Goal: Book appointment/travel/reservation

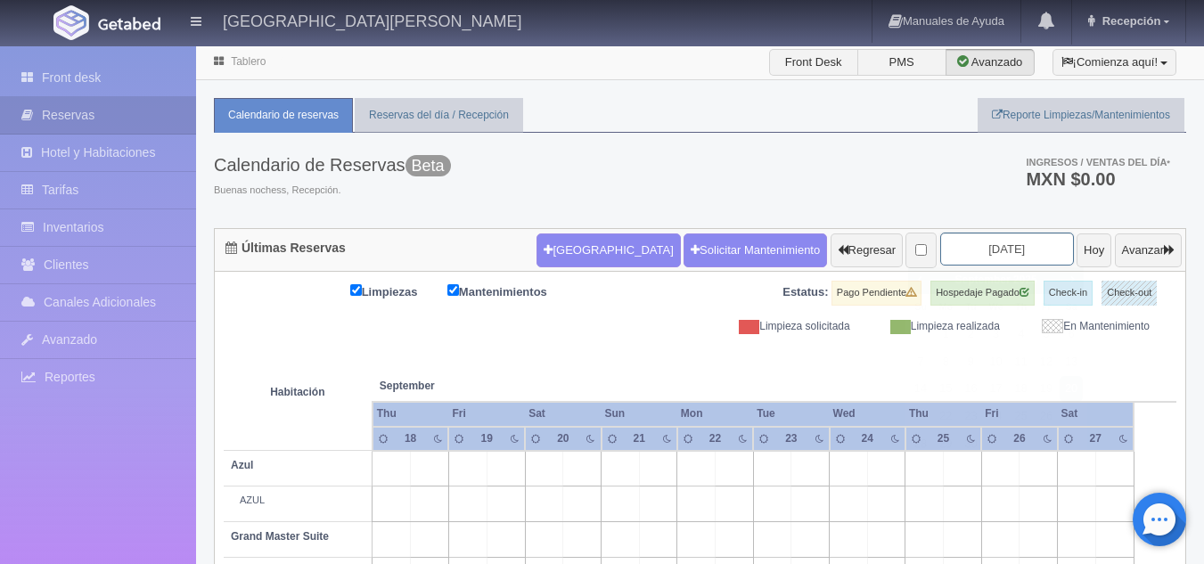
click at [993, 253] on input "[DATE]" at bounding box center [1007, 249] width 134 height 33
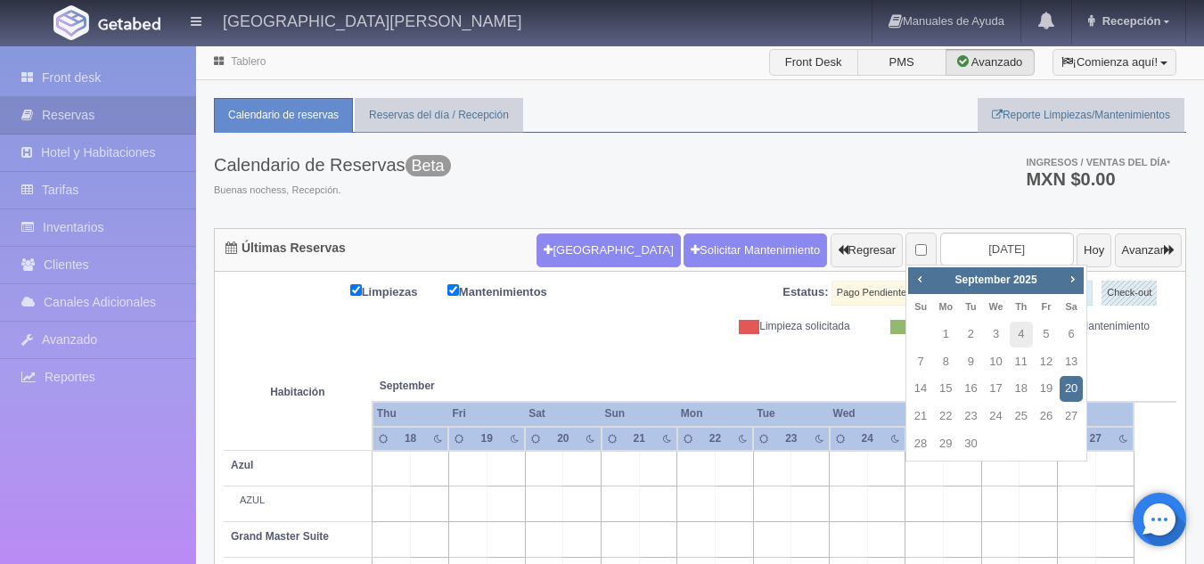
click at [1068, 382] on link "20" at bounding box center [1071, 389] width 23 height 26
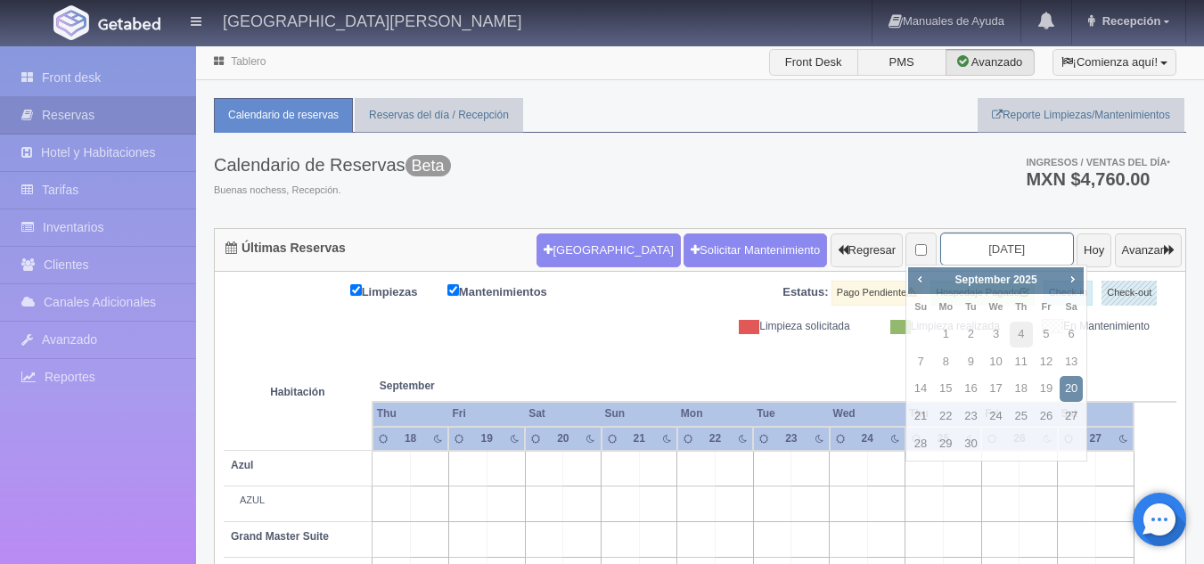
click at [1001, 247] on input "[DATE]" at bounding box center [1007, 249] width 134 height 33
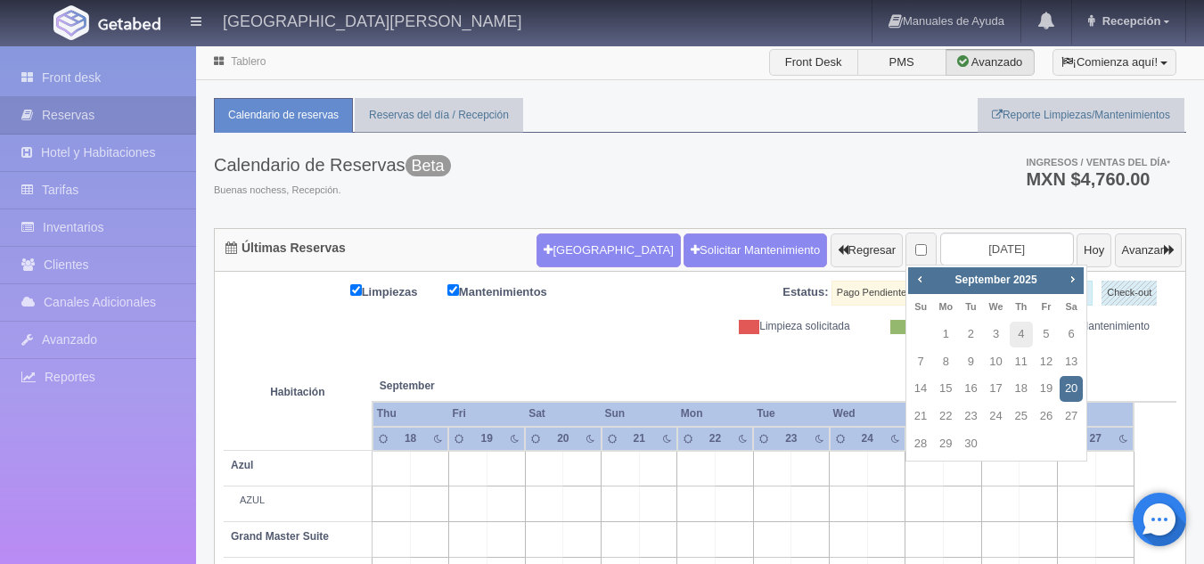
click at [1070, 390] on link "20" at bounding box center [1071, 389] width 23 height 26
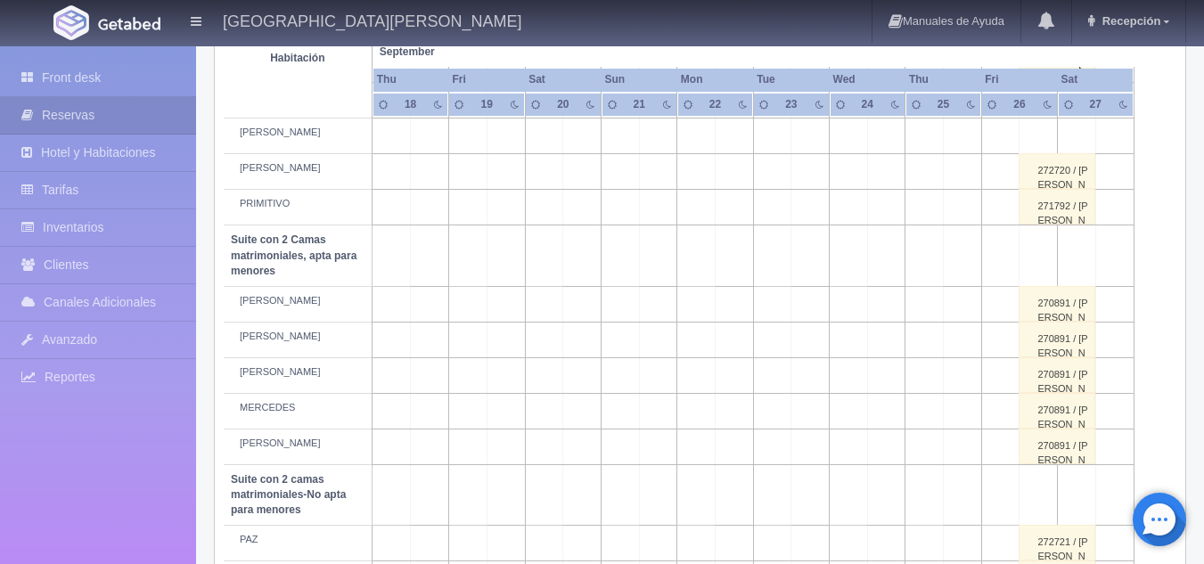
scroll to position [1127, 0]
click at [583, 337] on td at bounding box center [582, 339] width 38 height 36
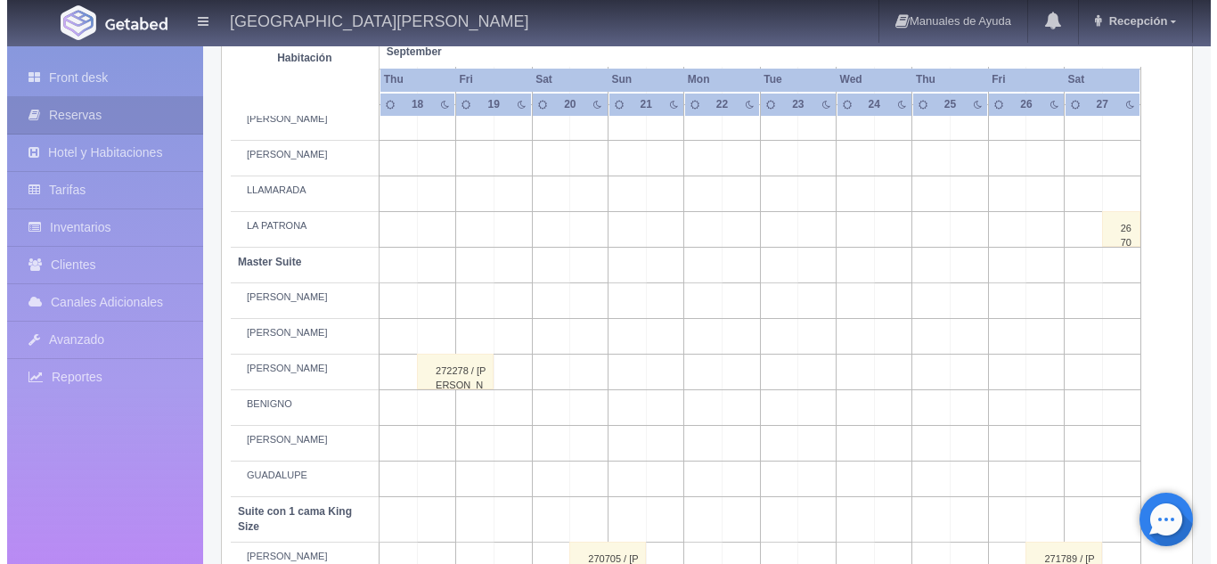
scroll to position [0, 0]
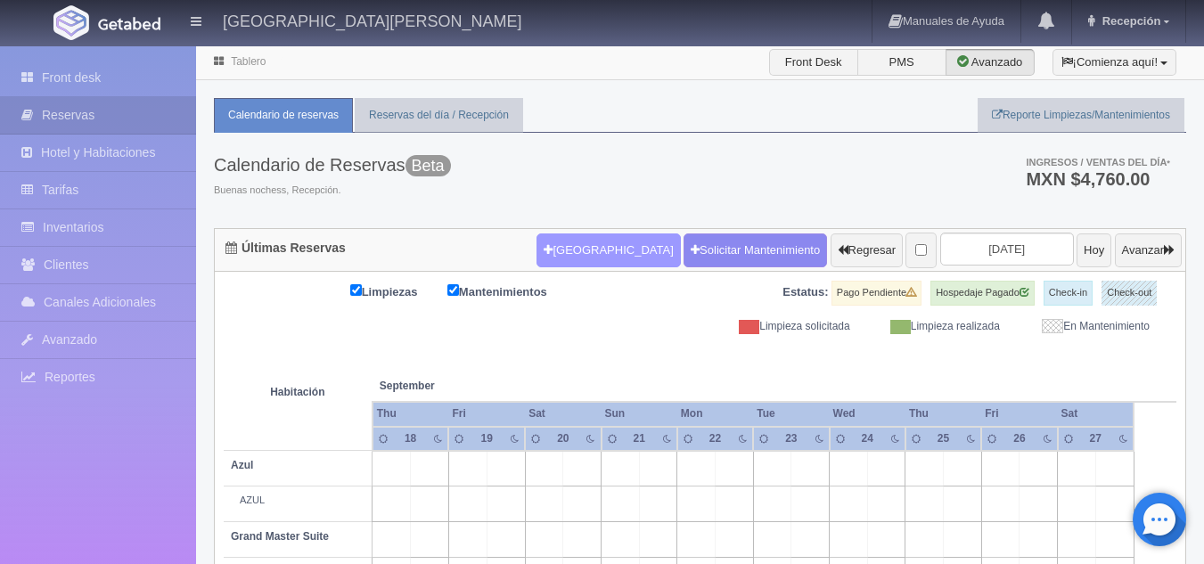
click at [560, 249] on button "[GEOGRAPHIC_DATA]" at bounding box center [608, 251] width 143 height 34
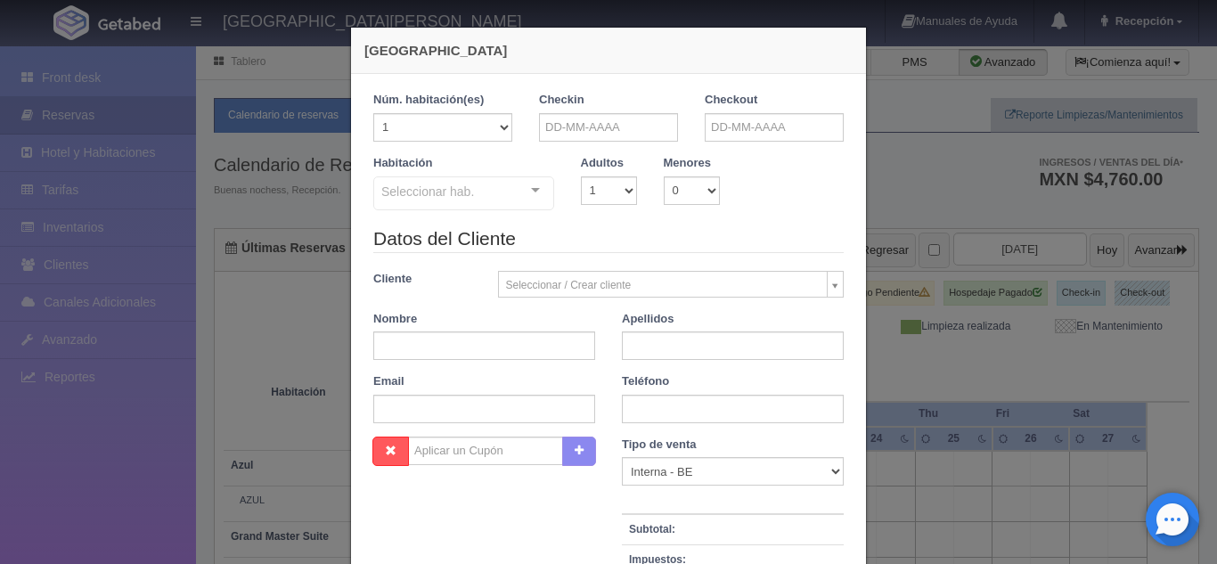
checkbox input "false"
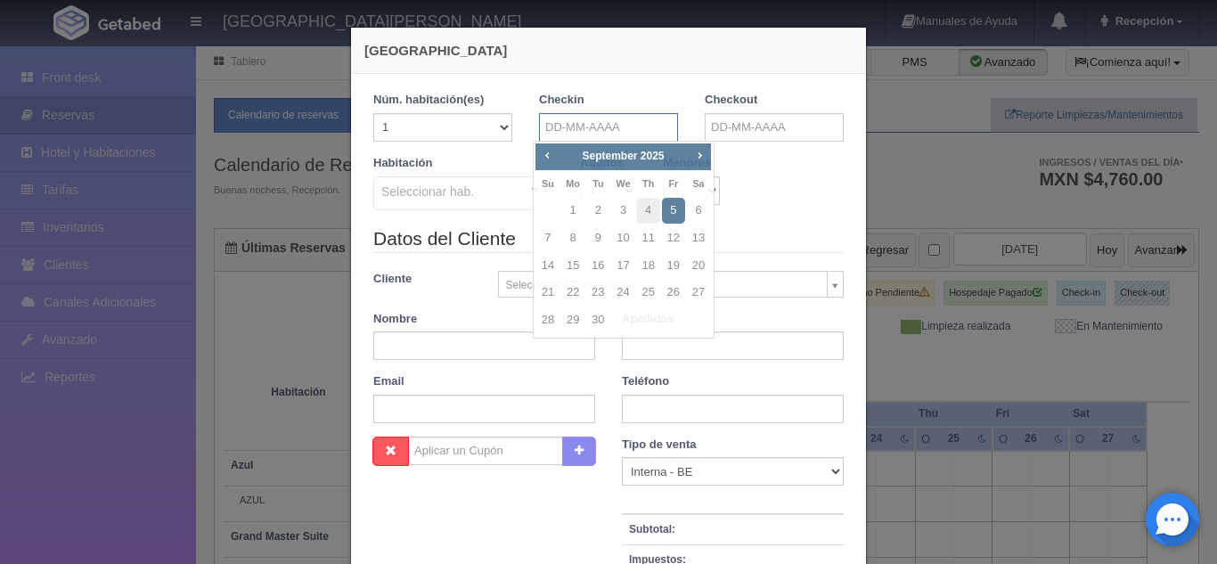
click at [625, 114] on input "text" at bounding box center [608, 127] width 139 height 29
click at [691, 260] on link "20" at bounding box center [698, 266] width 23 height 26
type input "20-09-2025"
checkbox input "false"
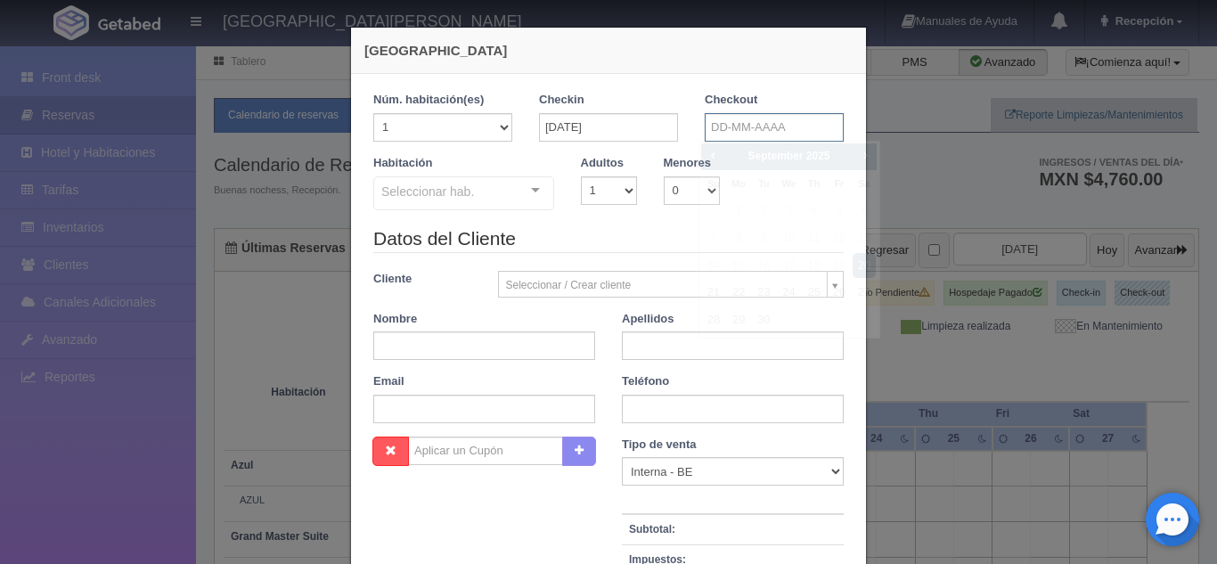
click at [752, 130] on input "text" at bounding box center [774, 127] width 139 height 29
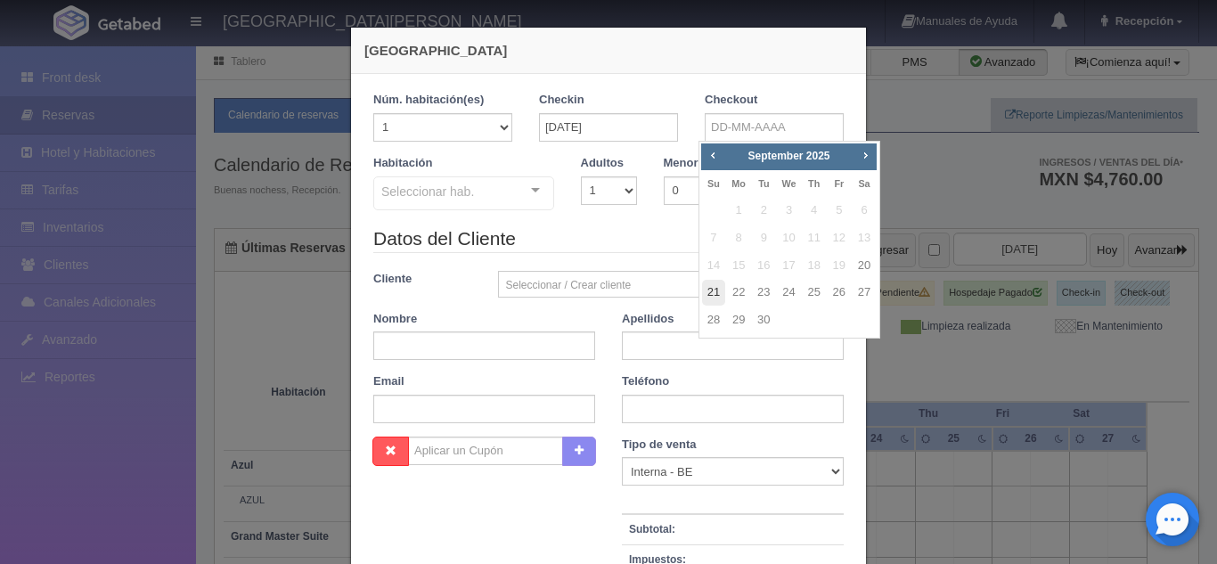
click at [714, 289] on link "21" at bounding box center [713, 293] width 23 height 26
type input "21-09-2025"
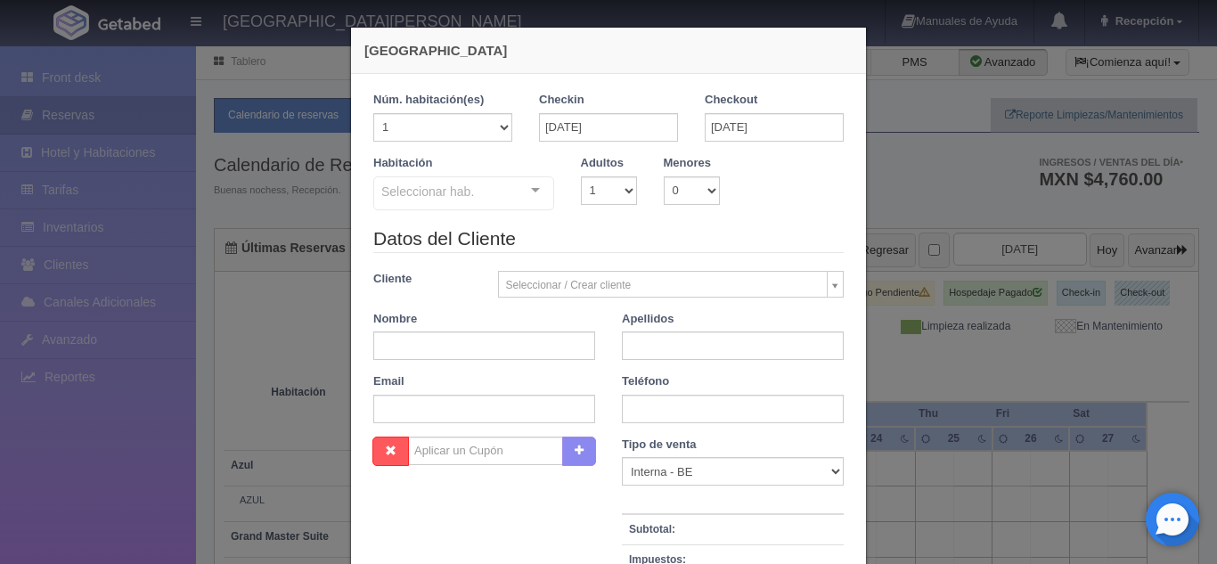
checkbox input "false"
click at [619, 194] on select "1 2 3 4 5 6 7 8 9 10" at bounding box center [609, 190] width 56 height 29
select select "2"
click at [581, 176] on select "1 2 3 4 5 6 7 8 9 10" at bounding box center [609, 190] width 56 height 29
click at [526, 189] on div "Seleccionar hab. Suite con 2 camas matrimoniales-No apta para menores Suite con…" at bounding box center [463, 194] width 181 height 36
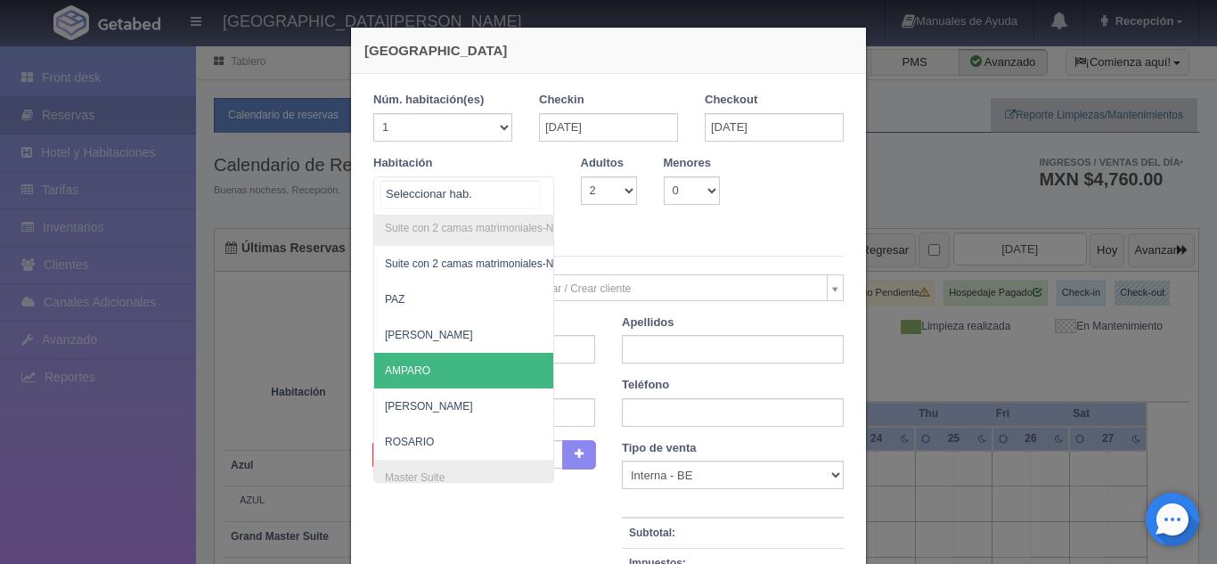
scroll to position [4, 0]
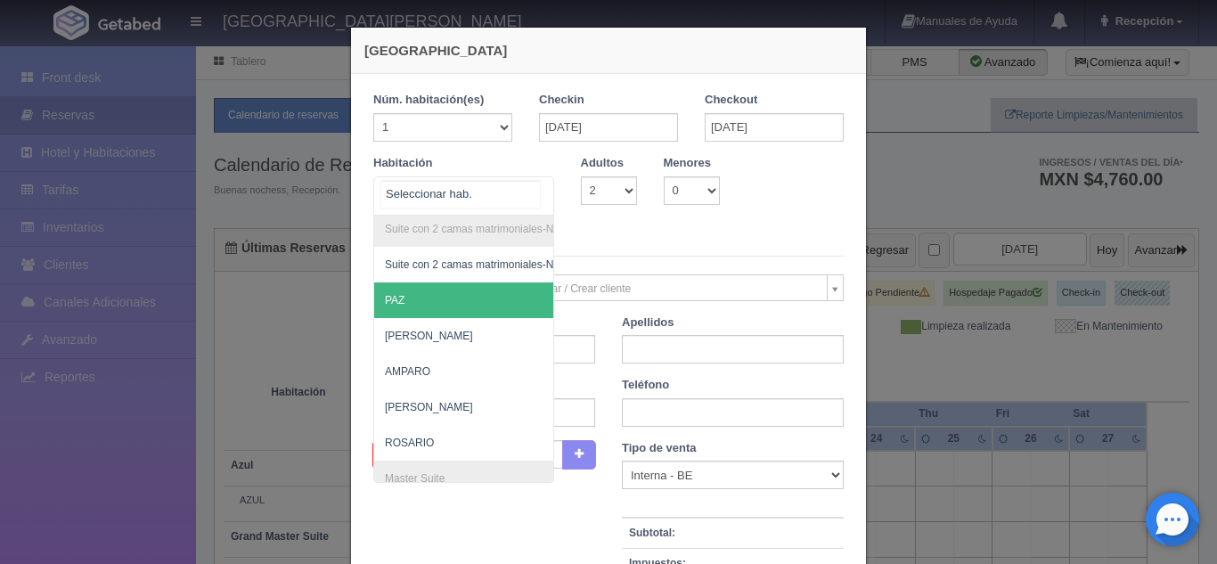
click at [393, 299] on span "PAZ" at bounding box center [395, 300] width 20 height 12
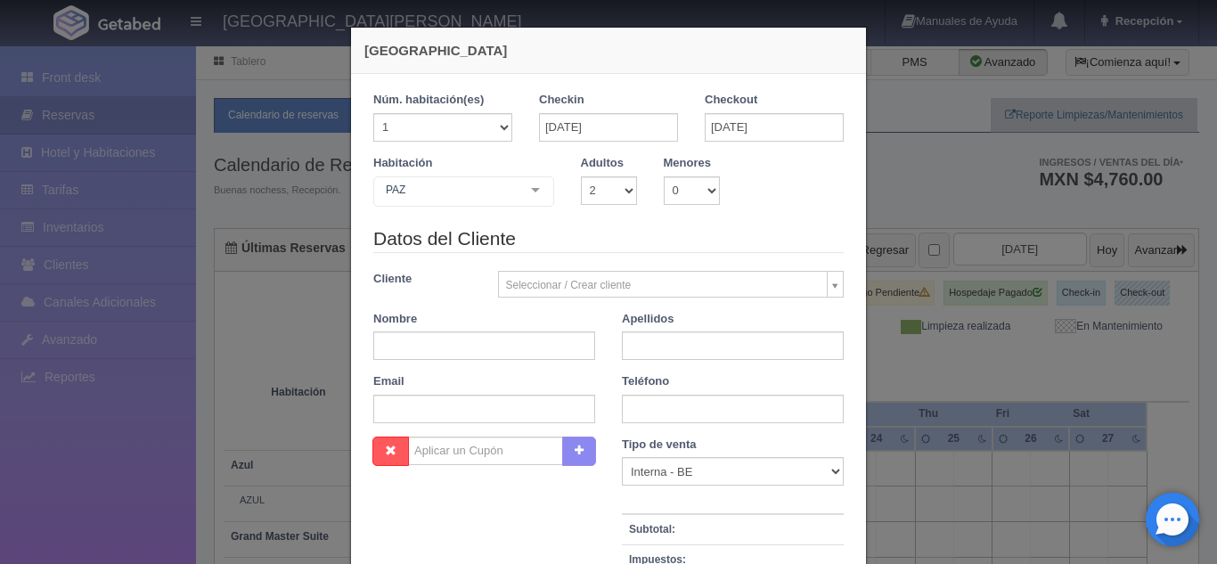
checkbox input "false"
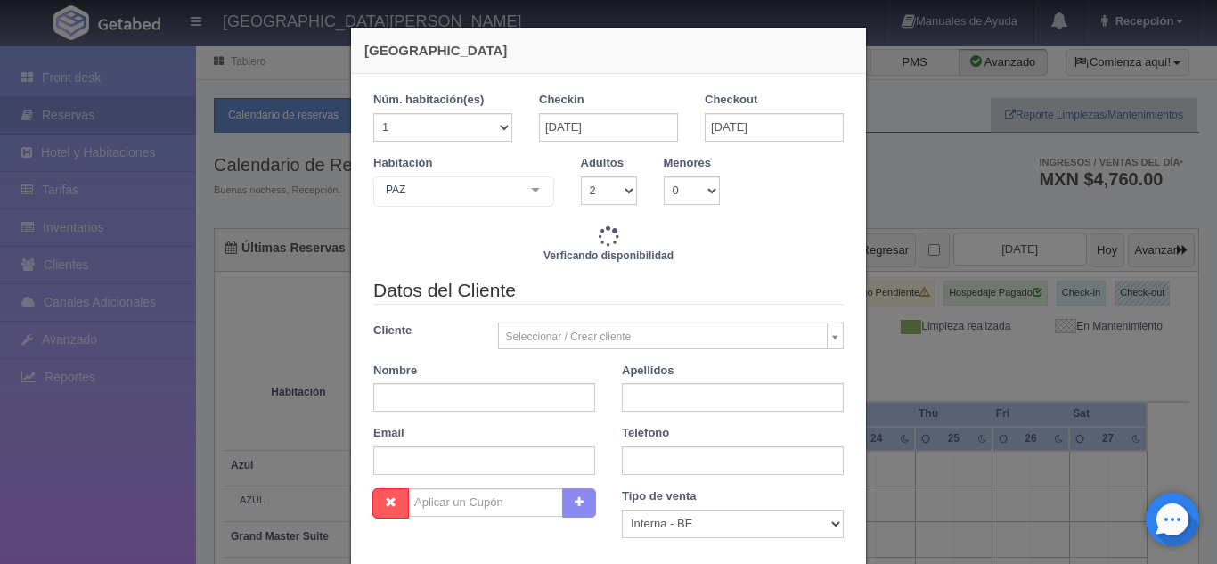
type input "4760.00"
checkbox input "false"
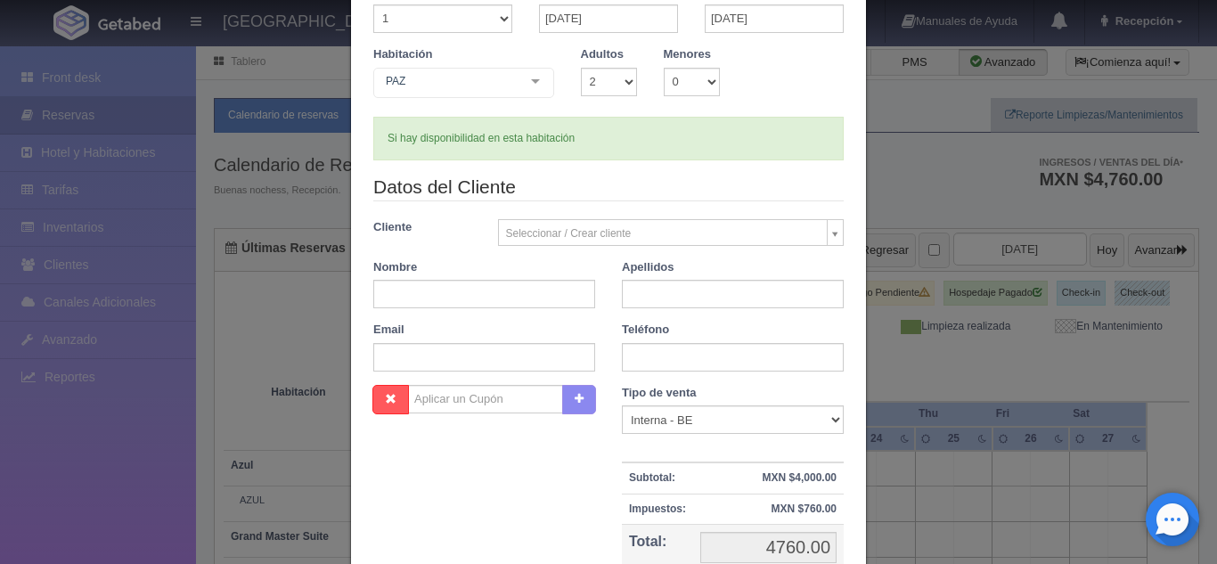
scroll to position [108, 0]
click at [520, 291] on input "text" at bounding box center [484, 295] width 222 height 29
type input "ROCIO"
click at [684, 297] on input "text" at bounding box center [733, 295] width 222 height 29
type input "MARAVEL GUILLEN"
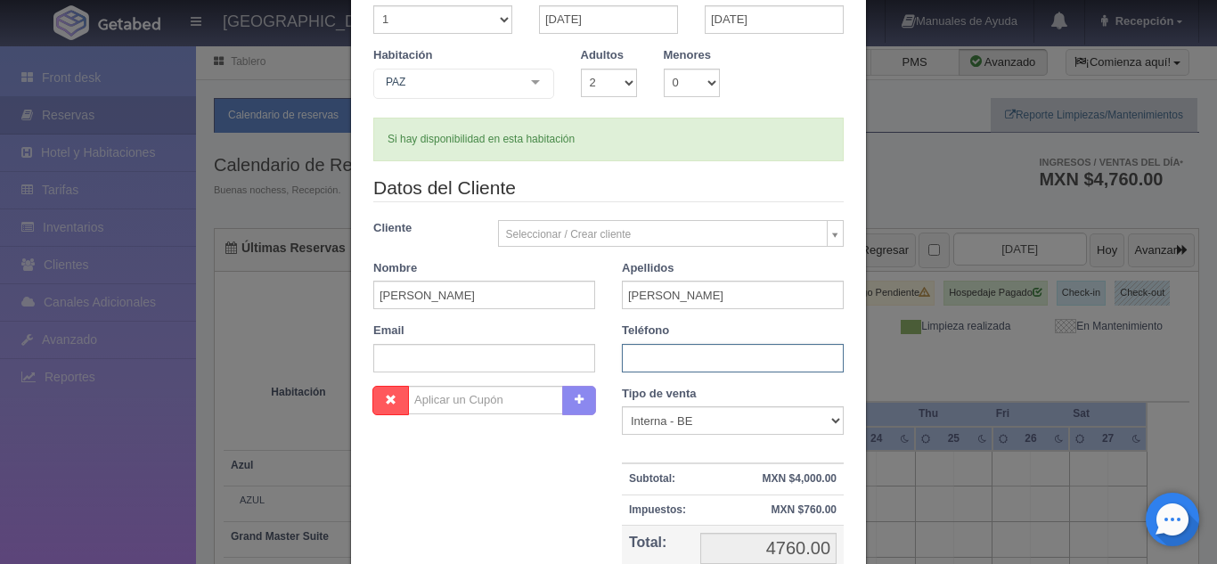
click at [703, 359] on input "text" at bounding box center [733, 358] width 222 height 29
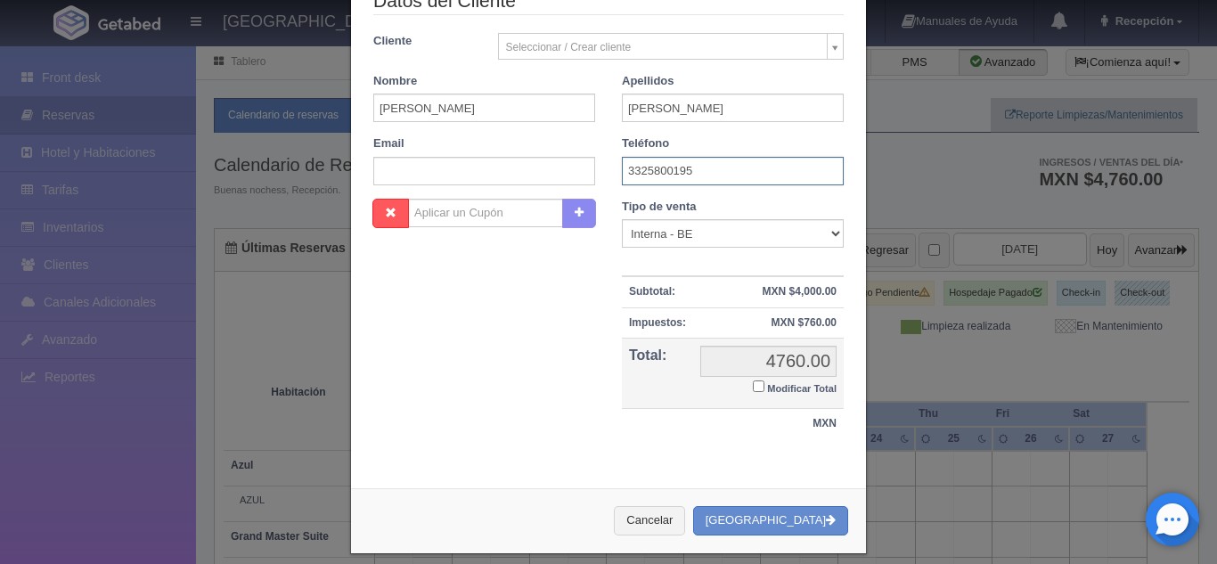
scroll to position [312, 0]
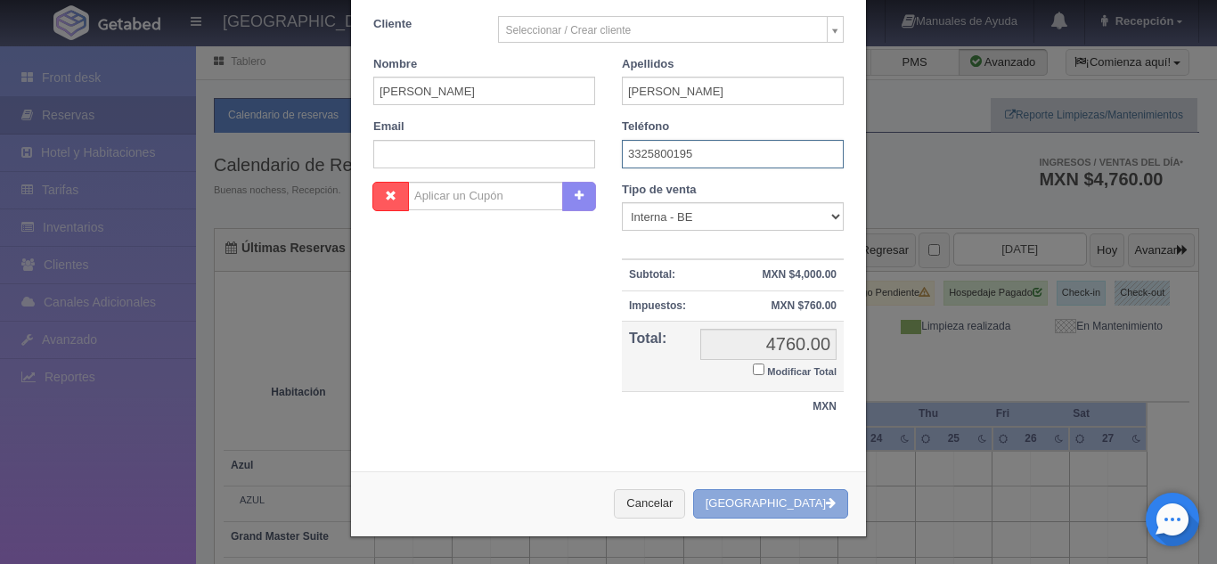
type input "3325800195"
click at [775, 500] on button "[GEOGRAPHIC_DATA]" at bounding box center [770, 503] width 155 height 29
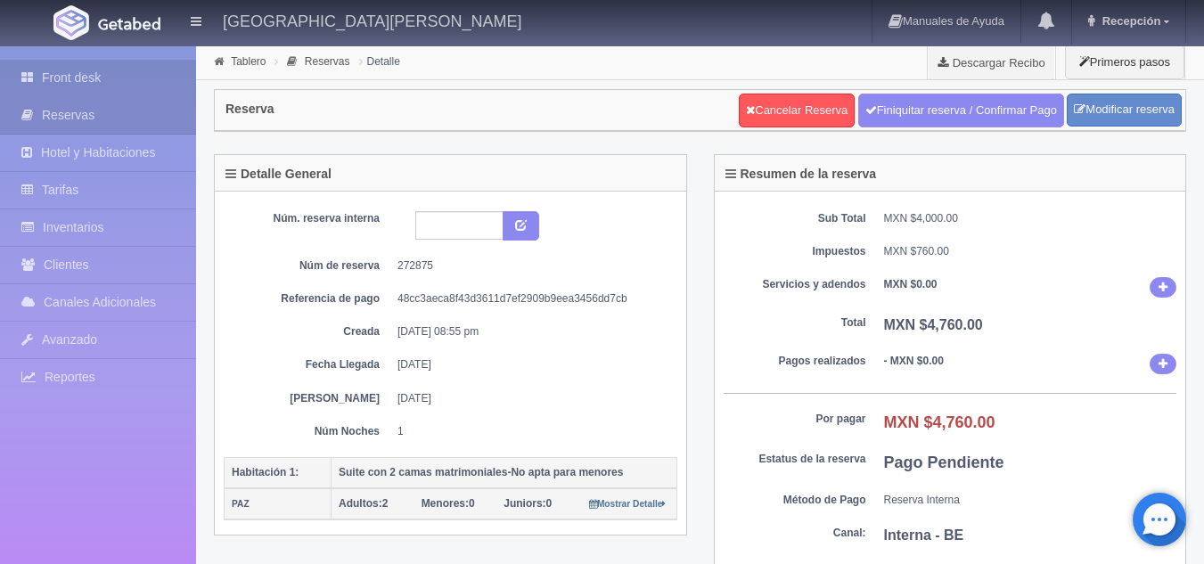
click at [66, 93] on link "Front desk" at bounding box center [98, 78] width 196 height 37
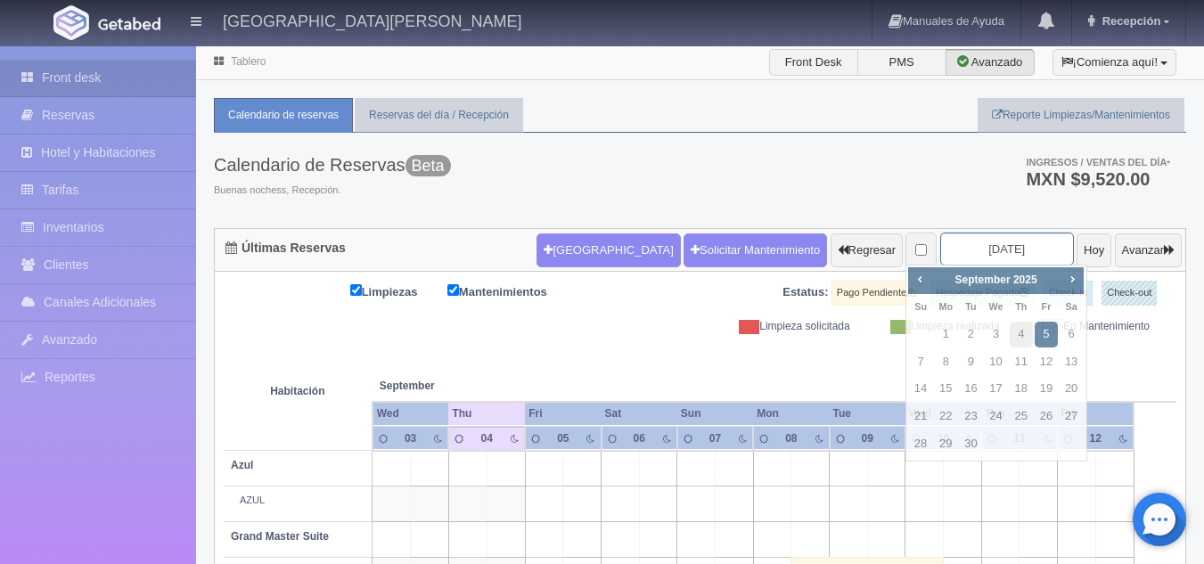
click at [1013, 248] on input "[DATE]" at bounding box center [1007, 249] width 134 height 33
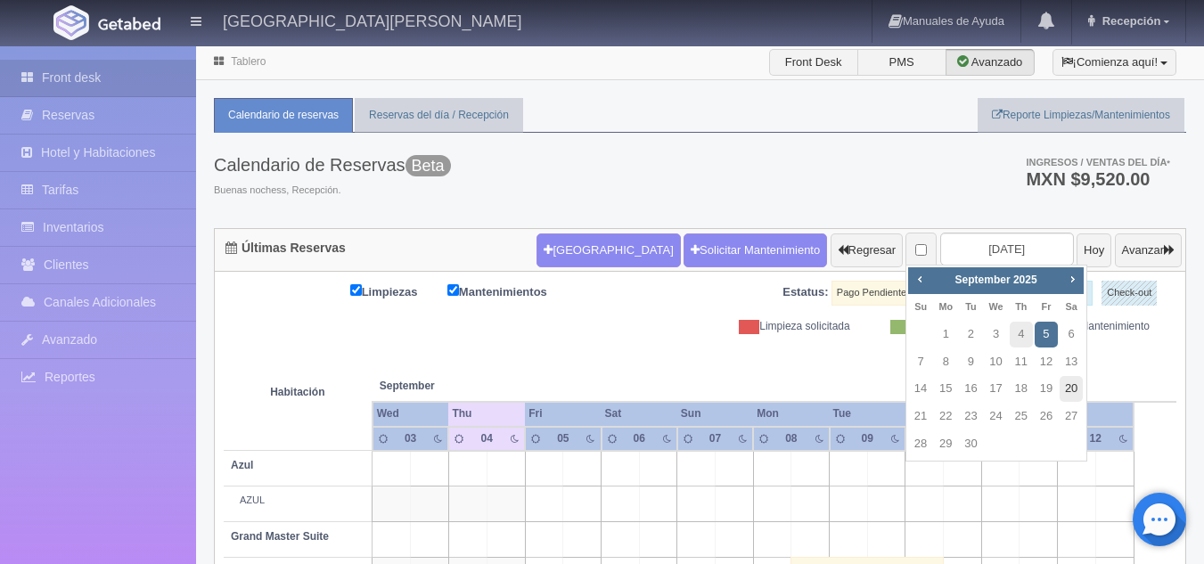
click at [1076, 388] on link "20" at bounding box center [1071, 389] width 23 height 26
type input "[DATE]"
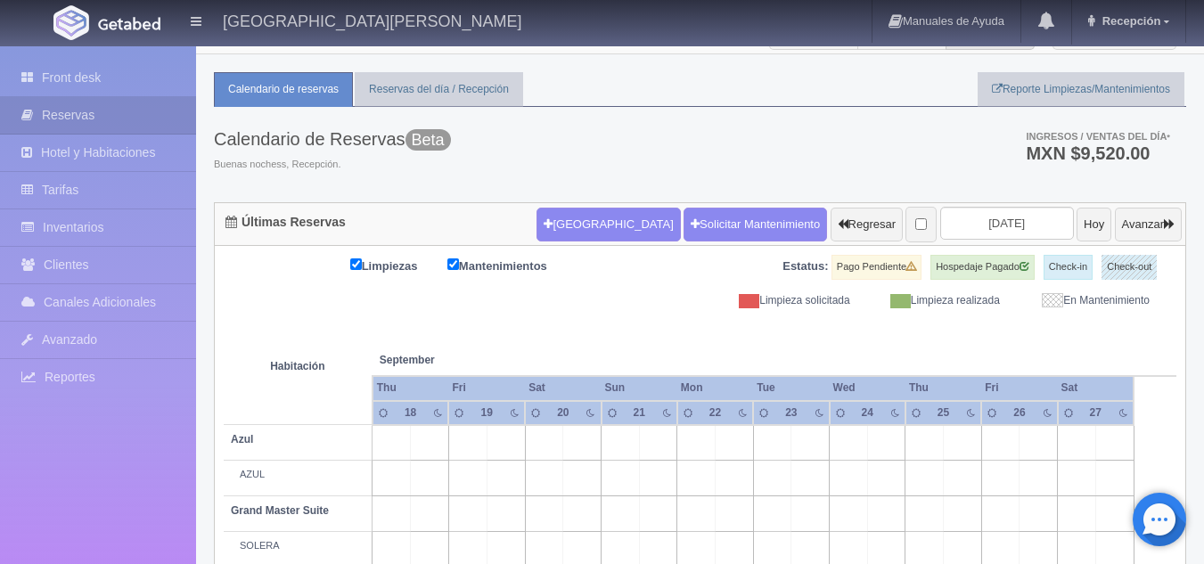
scroll to position [9, 0]
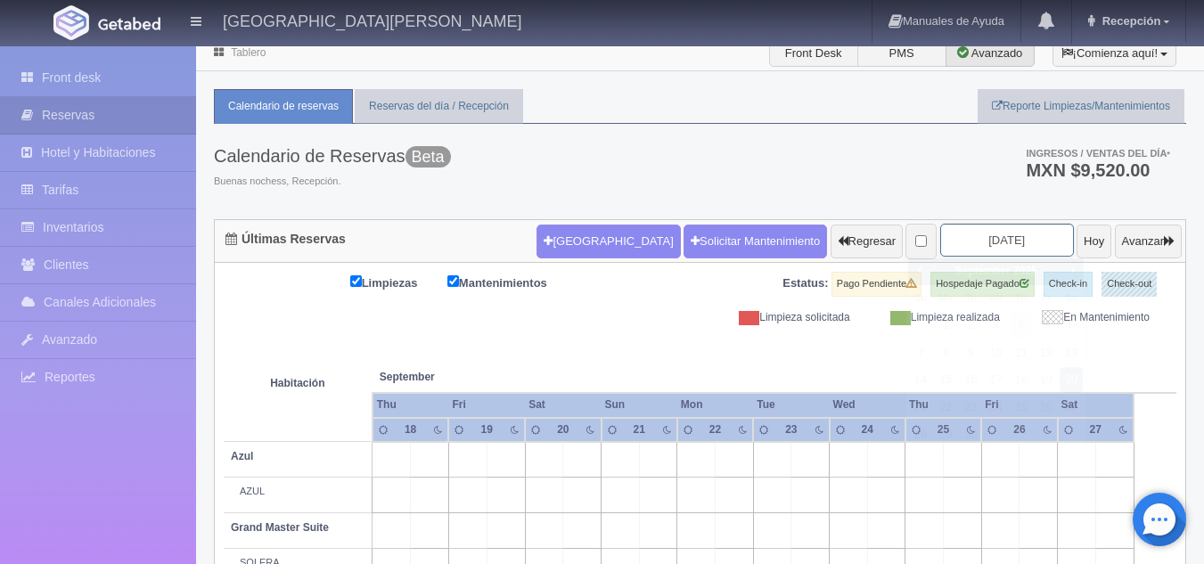
click at [982, 235] on input "[DATE]" at bounding box center [1007, 240] width 134 height 33
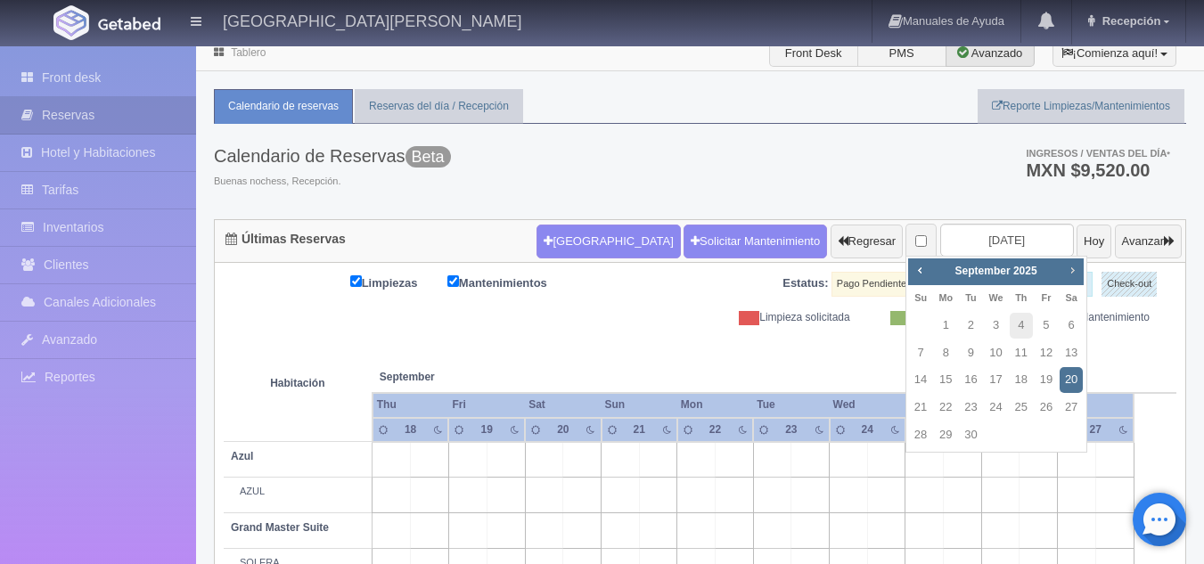
click at [1073, 275] on span "Next" at bounding box center [1072, 270] width 14 height 14
click at [1043, 432] on link "31" at bounding box center [1046, 435] width 23 height 26
type input "[DATE]"
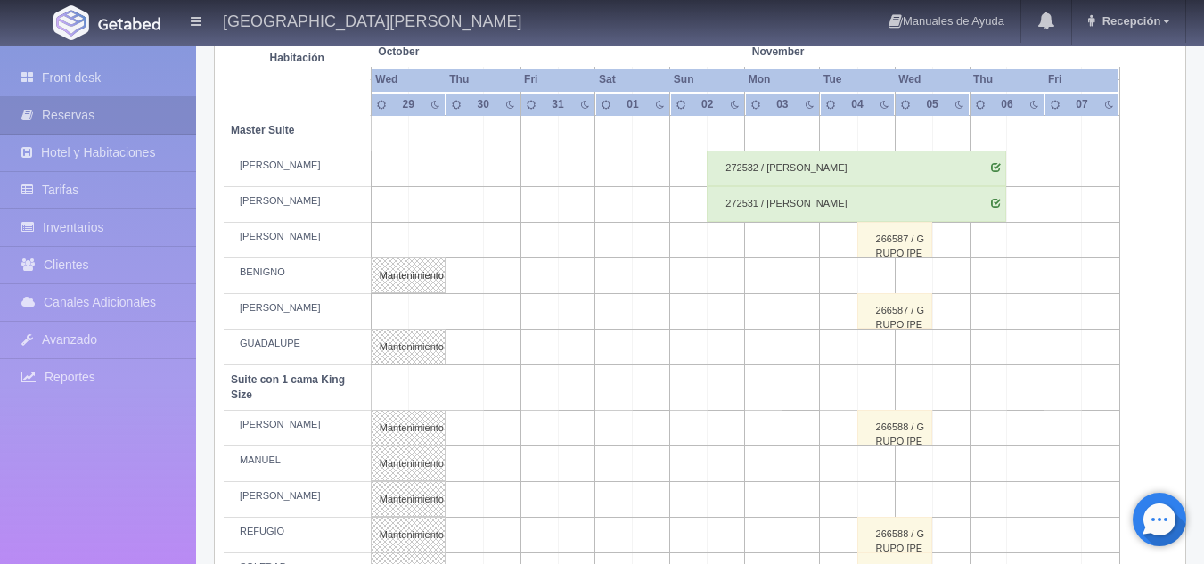
scroll to position [621, 0]
